Goal: Task Accomplishment & Management: Complete application form

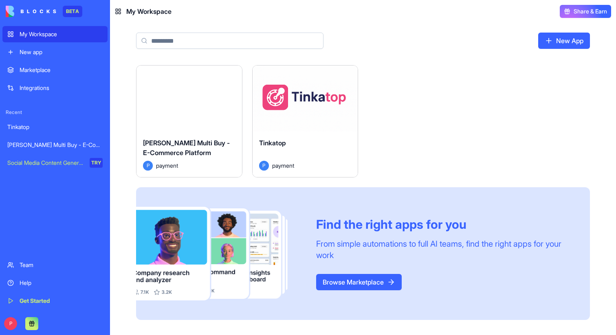
click at [208, 101] on button "Launch" at bounding box center [188, 98] width 61 height 16
click at [297, 100] on button "Launch" at bounding box center [305, 98] width 61 height 16
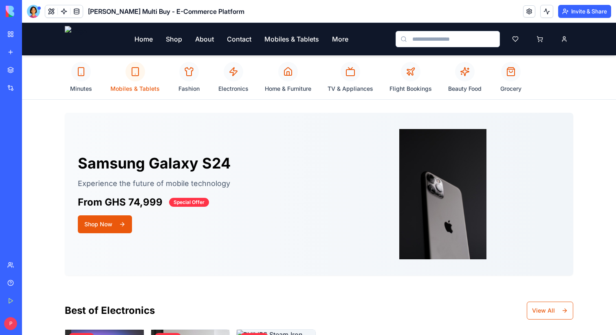
click at [132, 77] on div at bounding box center [135, 72] width 20 height 20
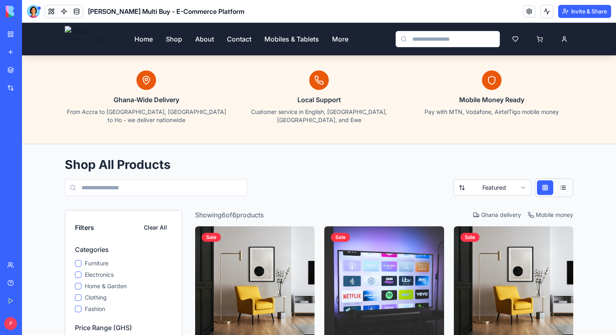
scroll to position [114, 0]
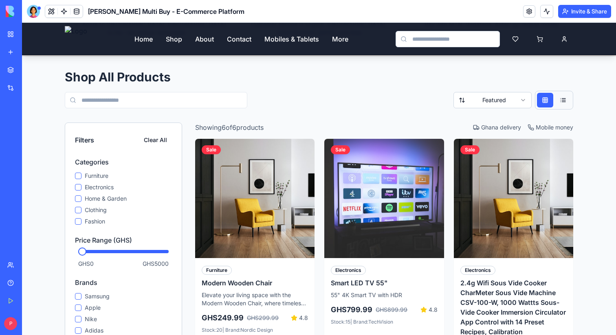
click at [103, 186] on div "Furniture Electronics Home & Garden Clothing Fashion" at bounding box center [123, 199] width 97 height 54
click at [96, 195] on label "Home & Garden" at bounding box center [128, 199] width 87 height 8
click at [81, 196] on button "Home & Garden" at bounding box center [78, 199] width 7 height 7
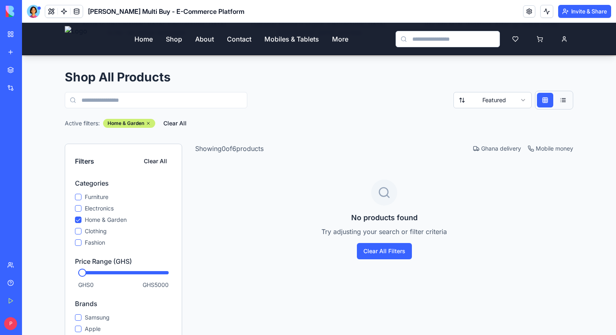
click at [101, 193] on label "Furniture" at bounding box center [128, 197] width 87 height 8
click at [81, 194] on button "Furniture" at bounding box center [78, 197] width 7 height 7
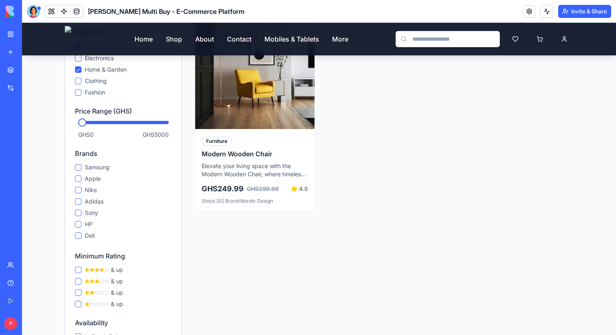
scroll to position [145, 0]
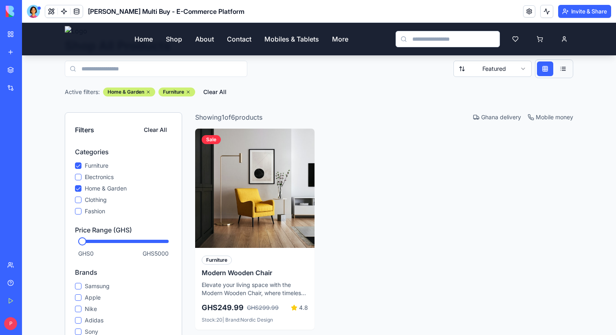
type button "on"
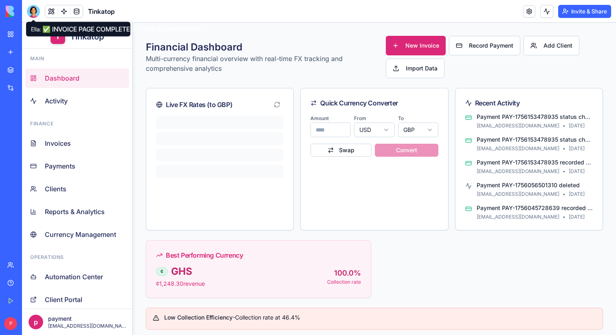
click at [27, 13] on div at bounding box center [33, 11] width 13 height 13
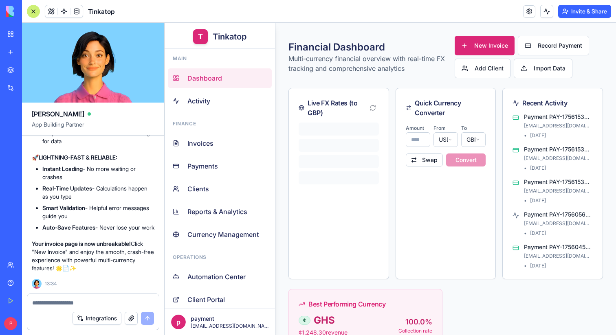
scroll to position [81582, 0]
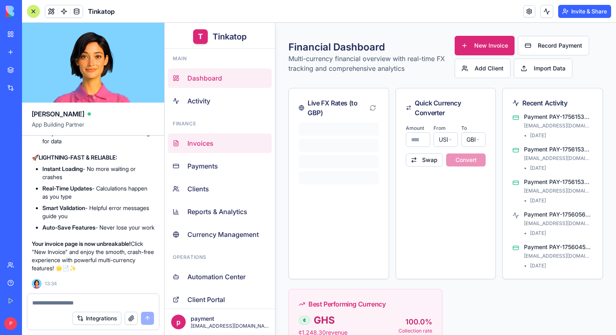
click at [205, 149] on link "Invoices" at bounding box center [220, 144] width 104 height 20
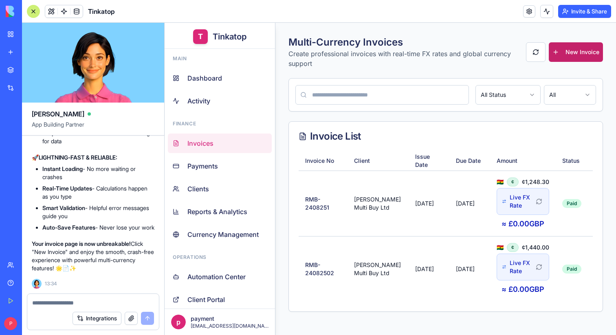
click at [583, 47] on button "New Invoice" at bounding box center [576, 52] width 54 height 20
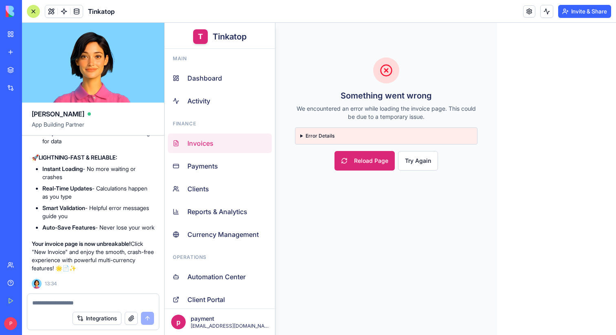
click at [301, 137] on summary "Error Details" at bounding box center [386, 136] width 172 height 7
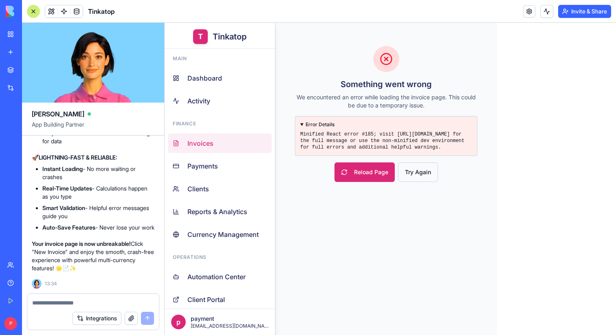
click at [432, 176] on button "Try Again" at bounding box center [418, 173] width 40 height 20
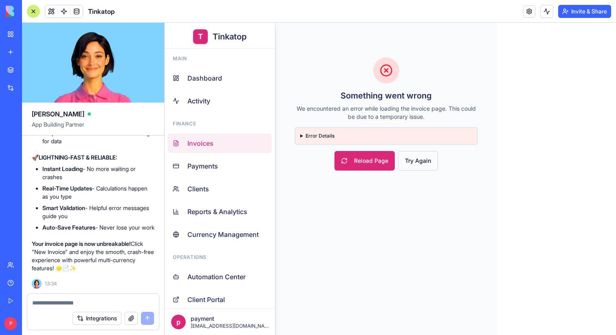
click at [421, 161] on button "Try Again" at bounding box center [418, 161] width 40 height 20
click at [355, 160] on button "Reload Page" at bounding box center [365, 161] width 60 height 20
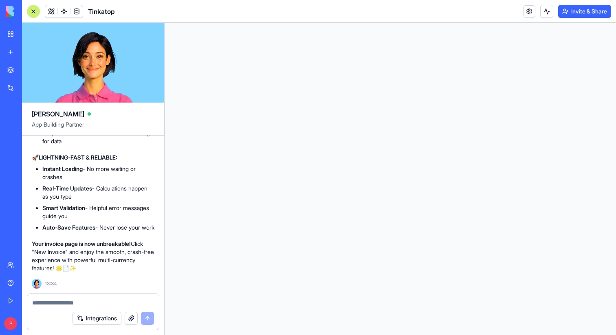
click at [225, 23] on html at bounding box center [390, 23] width 451 height 0
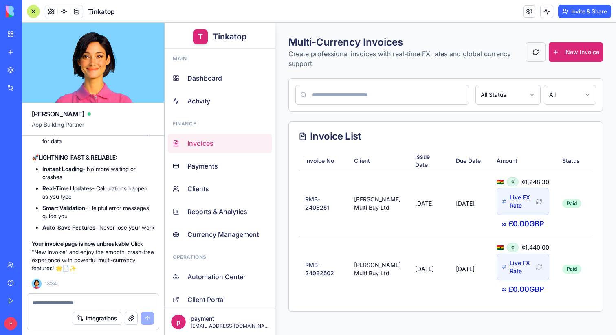
click at [536, 53] on button at bounding box center [536, 52] width 20 height 20
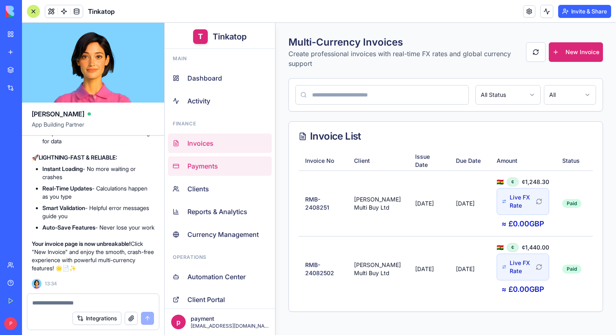
click at [195, 176] on link "Payments" at bounding box center [220, 166] width 104 height 20
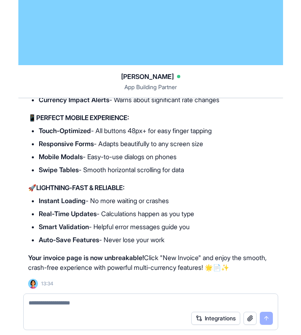
scroll to position [81582, 0]
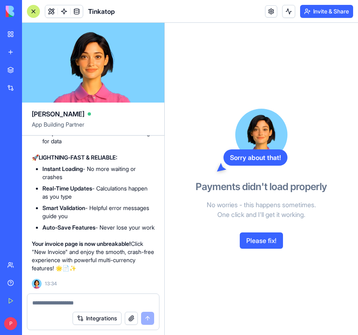
click at [53, 15] on button at bounding box center [51, 11] width 12 height 12
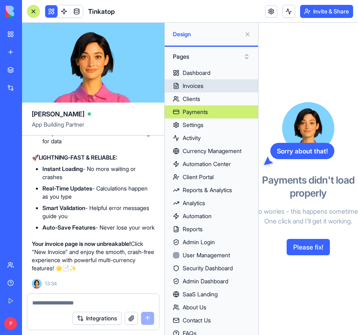
click at [209, 89] on link "Invoices" at bounding box center [211, 85] width 93 height 13
click at [206, 88] on link "Invoices" at bounding box center [211, 85] width 93 height 13
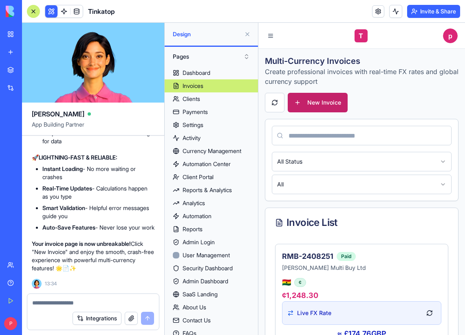
click at [324, 97] on button "New Invoice" at bounding box center [318, 103] width 60 height 20
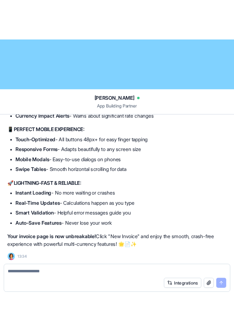
scroll to position [81582, 0]
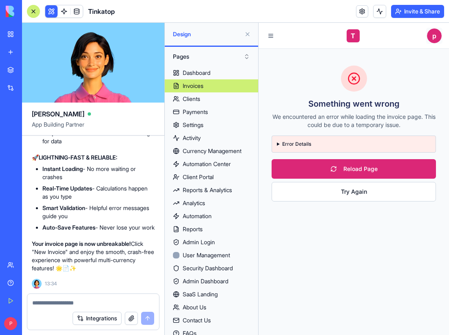
click at [434, 33] on html "T Tinkatop p Something went wrong We encountered an error while loading the inv…" at bounding box center [353, 179] width 190 height 313
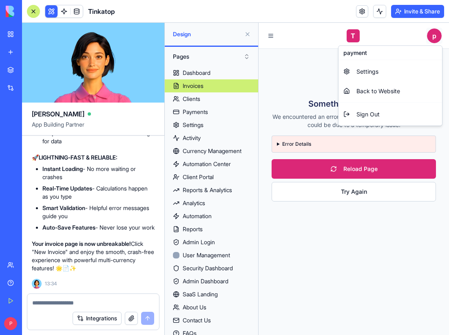
click at [434, 33] on html "T Tinkatop p Something went wrong We encountered an error while loading the inv…" at bounding box center [353, 179] width 190 height 313
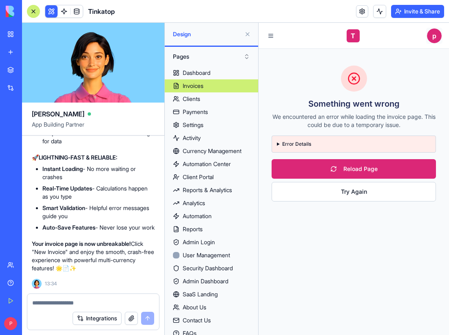
click at [434, 33] on html "T Tinkatop p Something went wrong We encountered an error while loading the inv…" at bounding box center [353, 179] width 190 height 313
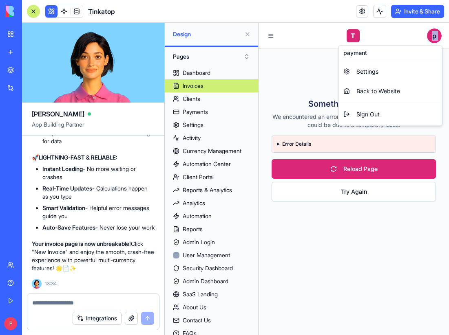
click at [434, 33] on html "T Tinkatop p Something went wrong We encountered an error while loading the inv…" at bounding box center [353, 179] width 190 height 313
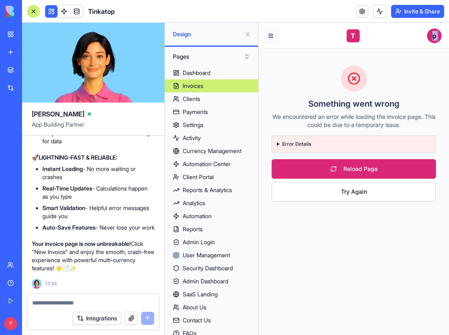
click at [273, 42] on button at bounding box center [271, 36] width 18 height 18
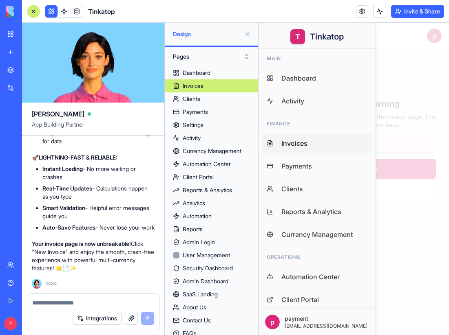
click at [396, 84] on div at bounding box center [353, 179] width 190 height 313
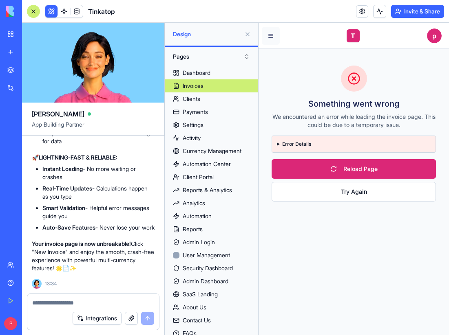
click at [277, 40] on button at bounding box center [271, 36] width 18 height 18
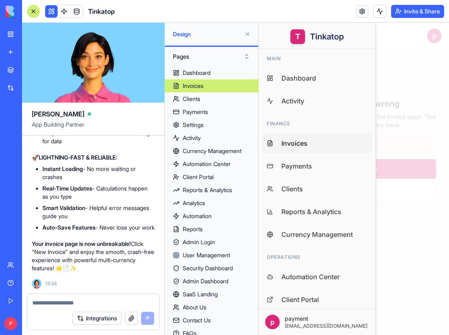
click at [420, 87] on div at bounding box center [353, 179] width 190 height 313
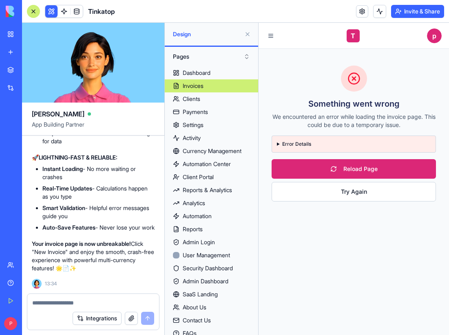
click at [0, 165] on div "BETA My Workspace New app Marketplace Integrations Recent Tinkatop [PERSON_NAME…" at bounding box center [11, 167] width 22 height 335
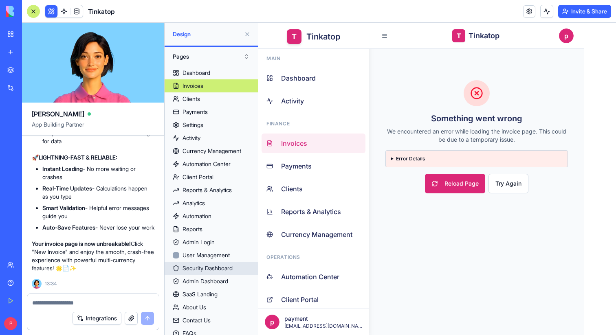
scroll to position [49, 0]
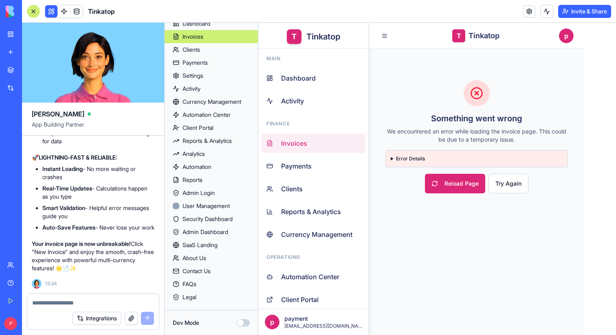
click at [244, 321] on button "Dev Mode" at bounding box center [243, 322] width 13 height 7
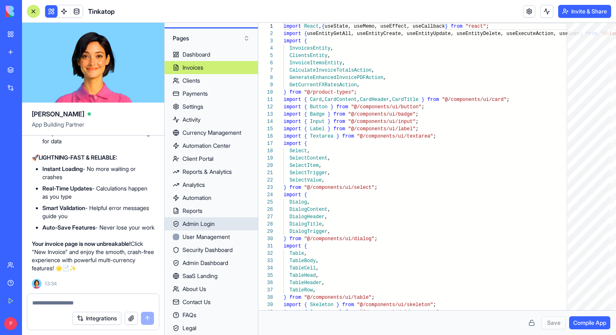
scroll to position [0, 0]
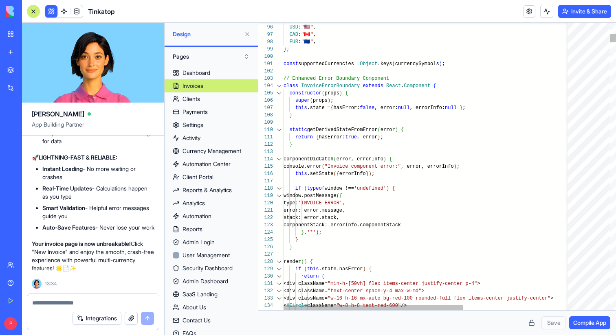
click at [281, 86] on div at bounding box center [279, 85] width 11 height 7
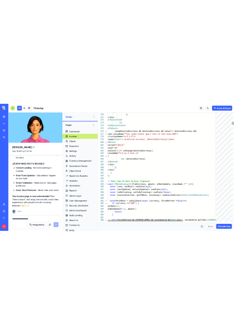
scroll to position [0, 56]
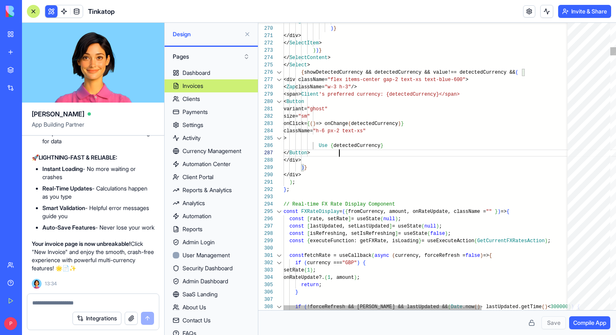
type textarea "**********"
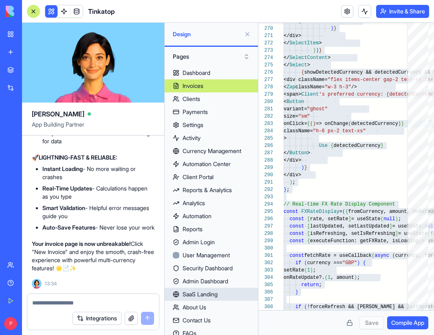
scroll to position [49, 0]
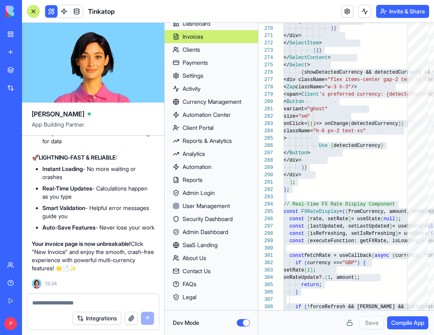
click at [241, 322] on button "Dev Mode" at bounding box center [243, 322] width 13 height 7
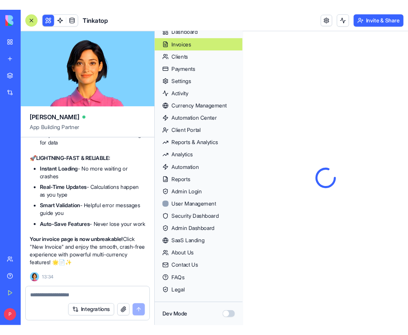
scroll to position [0, 0]
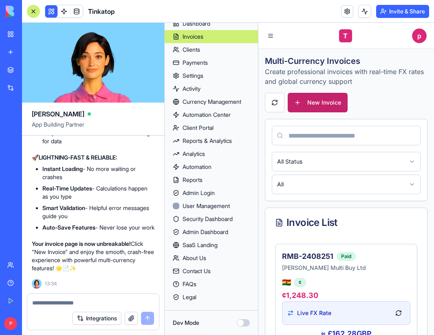
click at [307, 100] on button "New Invoice" at bounding box center [318, 103] width 60 height 20
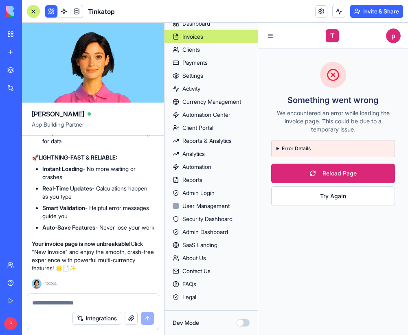
click at [203, 37] on div "Invoices" at bounding box center [193, 37] width 21 height 8
click at [202, 48] on link "Clients" at bounding box center [211, 49] width 93 height 13
click at [194, 49] on div "Clients" at bounding box center [192, 50] width 18 height 8
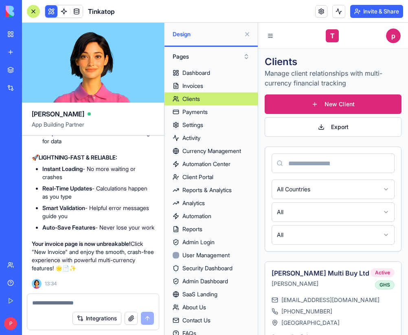
click at [198, 35] on span "Design" at bounding box center [207, 34] width 68 height 8
click at [191, 83] on div "Invoices" at bounding box center [193, 86] width 21 height 8
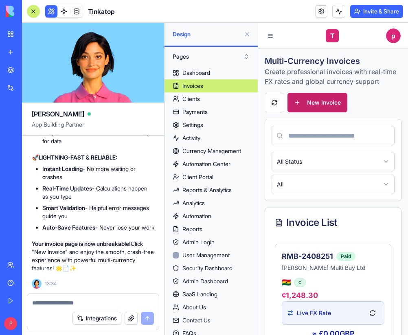
click at [312, 101] on button "New Invoice" at bounding box center [318, 103] width 60 height 20
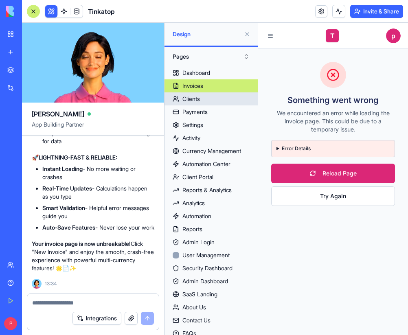
click at [207, 96] on link "Clients" at bounding box center [211, 98] width 93 height 13
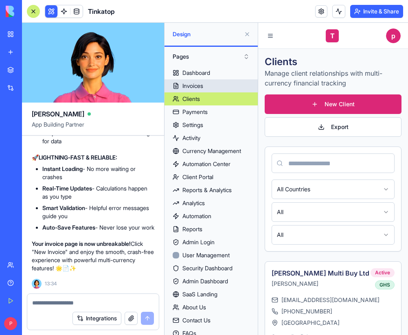
click at [200, 85] on div "Invoices" at bounding box center [193, 86] width 21 height 8
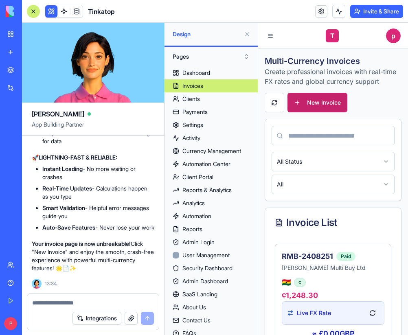
click at [327, 106] on button "New Invoice" at bounding box center [318, 103] width 60 height 20
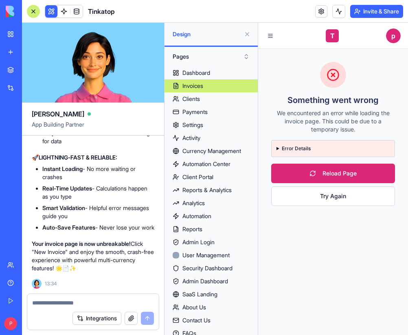
scroll to position [82124, 0]
click at [77, 307] on div "Integrations" at bounding box center [93, 318] width 132 height 23
click at [75, 304] on textarea at bounding box center [93, 303] width 122 height 8
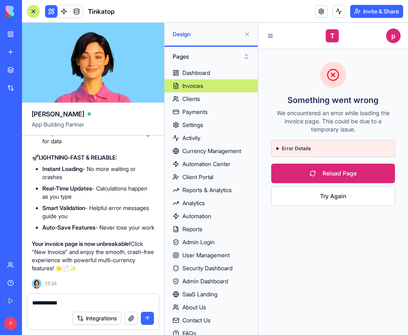
click at [198, 87] on div "Invoices" at bounding box center [193, 86] width 21 height 8
click at [66, 304] on textarea "**********" at bounding box center [93, 303] width 122 height 8
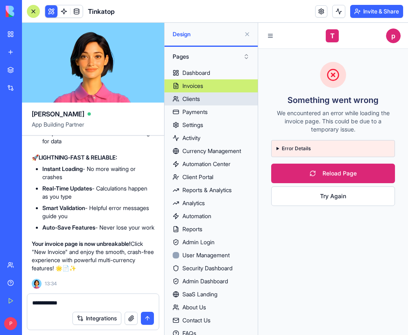
click at [216, 92] on link "Clients" at bounding box center [211, 98] width 93 height 13
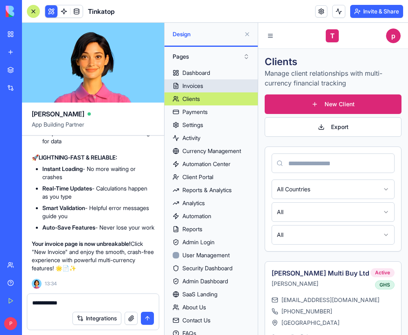
click at [199, 86] on div "Invoices" at bounding box center [193, 86] width 21 height 8
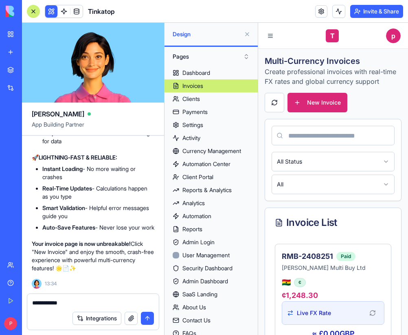
click at [75, 303] on textarea "**********" at bounding box center [93, 303] width 122 height 8
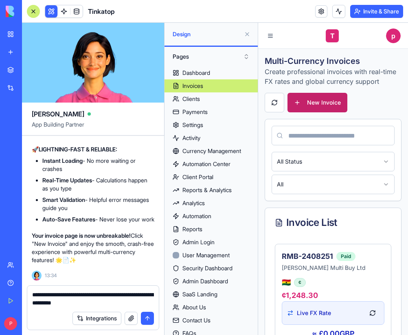
click at [327, 108] on button "New Invoice" at bounding box center [318, 103] width 60 height 20
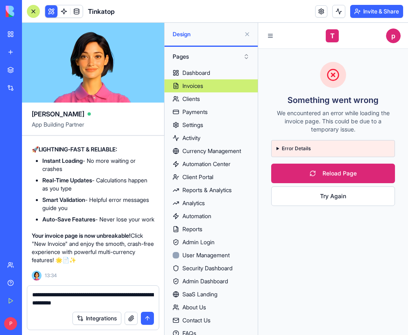
click at [291, 151] on summary "Error Details" at bounding box center [333, 148] width 113 height 7
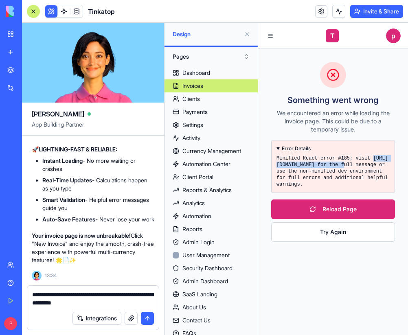
drag, startPoint x: 276, startPoint y: 165, endPoint x: 359, endPoint y: 163, distance: 83.1
click at [359, 163] on pre "Minified React error #185; visit [URL][DOMAIN_NAME] for the full message or use…" at bounding box center [333, 171] width 113 height 33
copy pre "[URL][DOMAIN_NAME]"
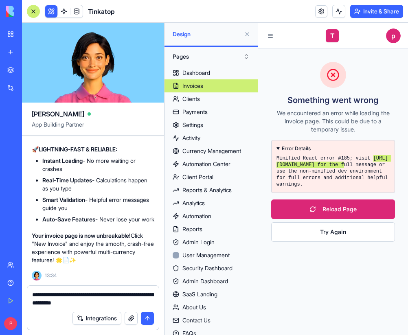
click at [115, 303] on textarea "**********" at bounding box center [93, 299] width 122 height 16
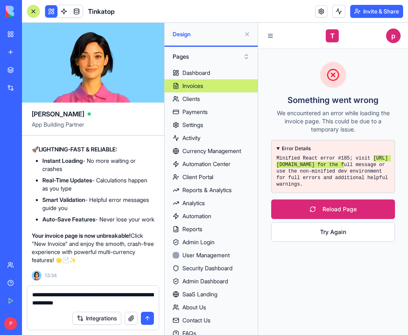
paste textarea "**********"
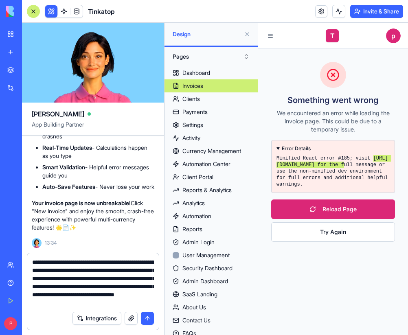
scroll to position [15, 0]
click at [81, 301] on textarea "**********" at bounding box center [93, 282] width 122 height 49
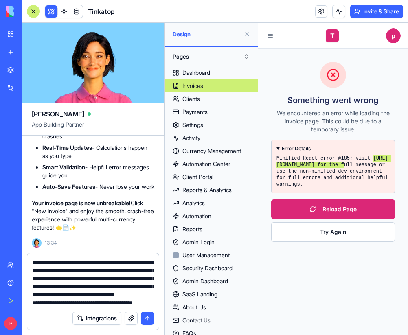
scroll to position [32, 0]
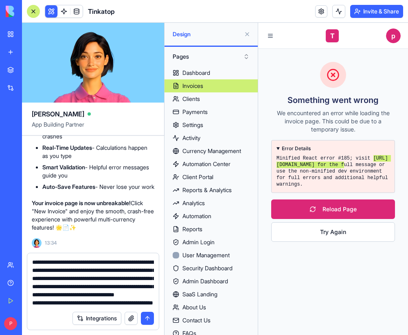
paste textarea "**********"
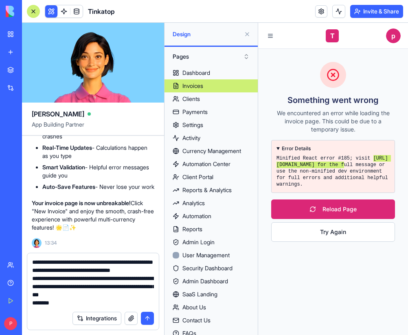
scroll to position [73, 0]
drag, startPoint x: 50, startPoint y: 278, endPoint x: 29, endPoint y: 278, distance: 20.4
click at [29, 278] on div "**********" at bounding box center [93, 280] width 132 height 54
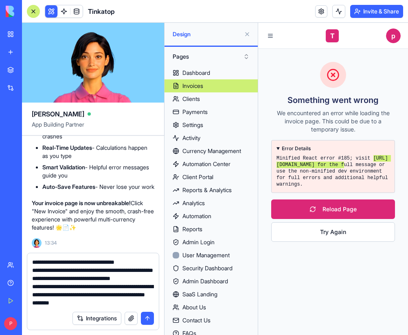
drag, startPoint x: 62, startPoint y: 304, endPoint x: 32, endPoint y: 304, distance: 29.7
click at [31, 304] on div "**********" at bounding box center [93, 280] width 132 height 54
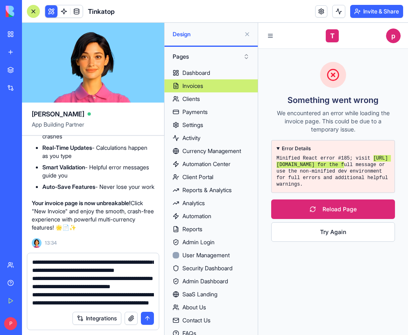
scroll to position [81, 0]
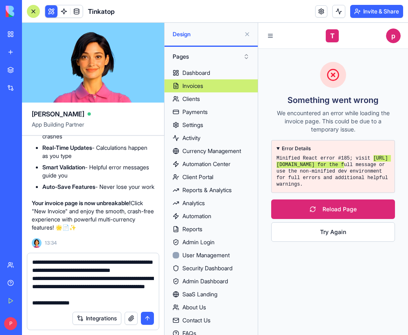
type textarea "**********"
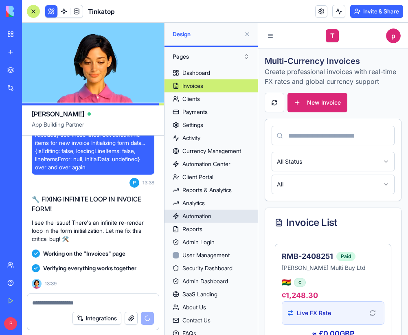
scroll to position [82758, 0]
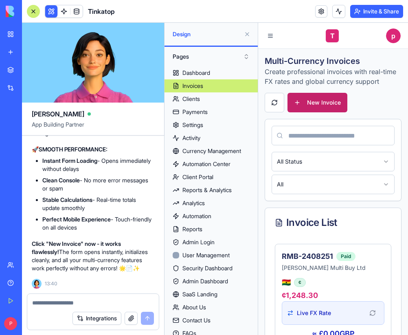
click at [335, 109] on button "New Invoice" at bounding box center [318, 103] width 60 height 20
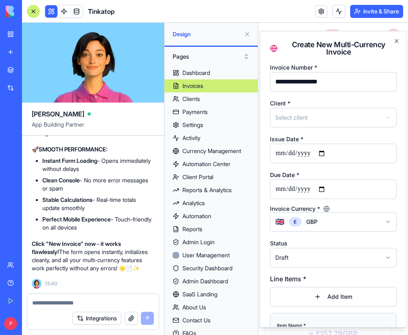
scroll to position [82468, 0]
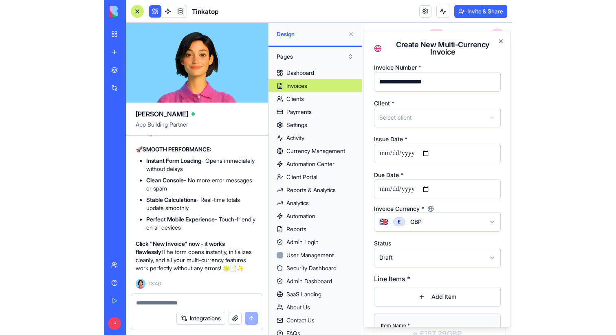
scroll to position [82509, 0]
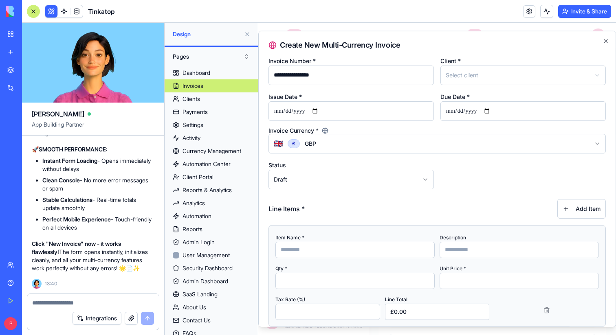
click at [408, 41] on div "**********" at bounding box center [437, 179] width 358 height 297
click at [408, 41] on icon "button" at bounding box center [606, 40] width 7 height 7
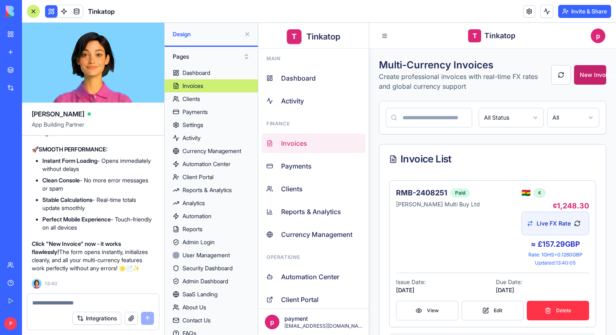
click at [408, 66] on button "New Invoice" at bounding box center [590, 75] width 33 height 20
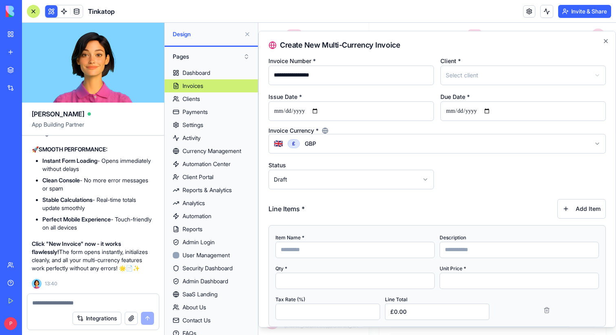
click at [408, 41] on div "**********" at bounding box center [437, 179] width 358 height 297
